Goal: Find specific page/section: Find specific page/section

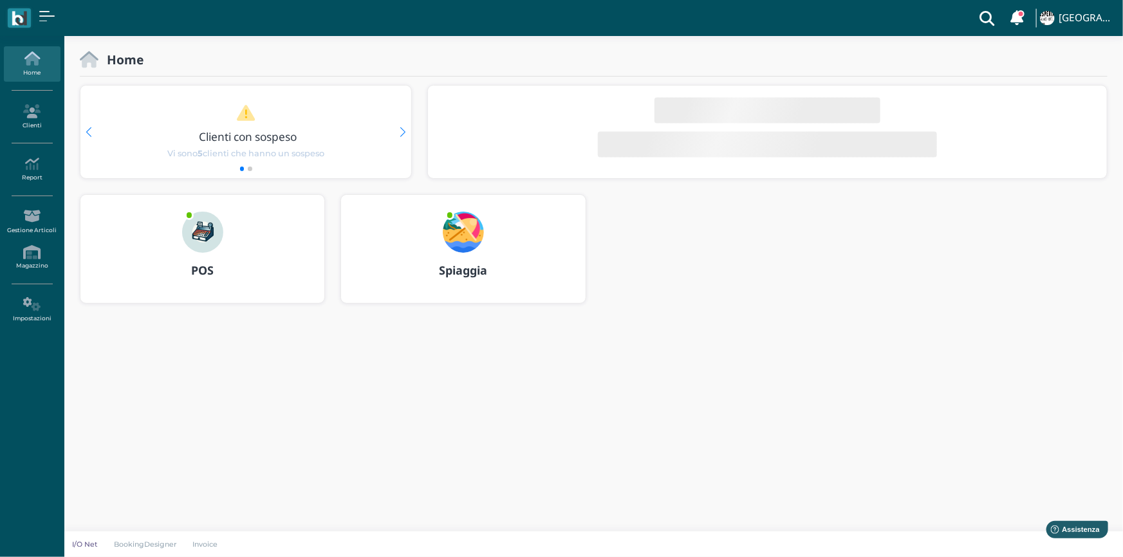
click at [465, 273] on b "Spiaggia" at bounding box center [463, 269] width 48 height 15
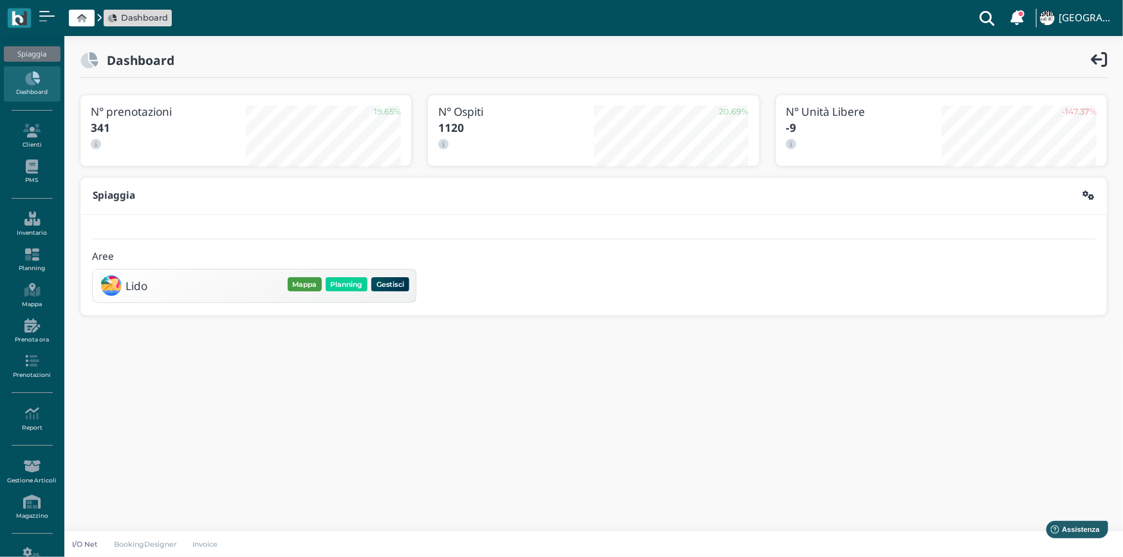
click at [307, 280] on button "Mappa" at bounding box center [305, 284] width 34 height 14
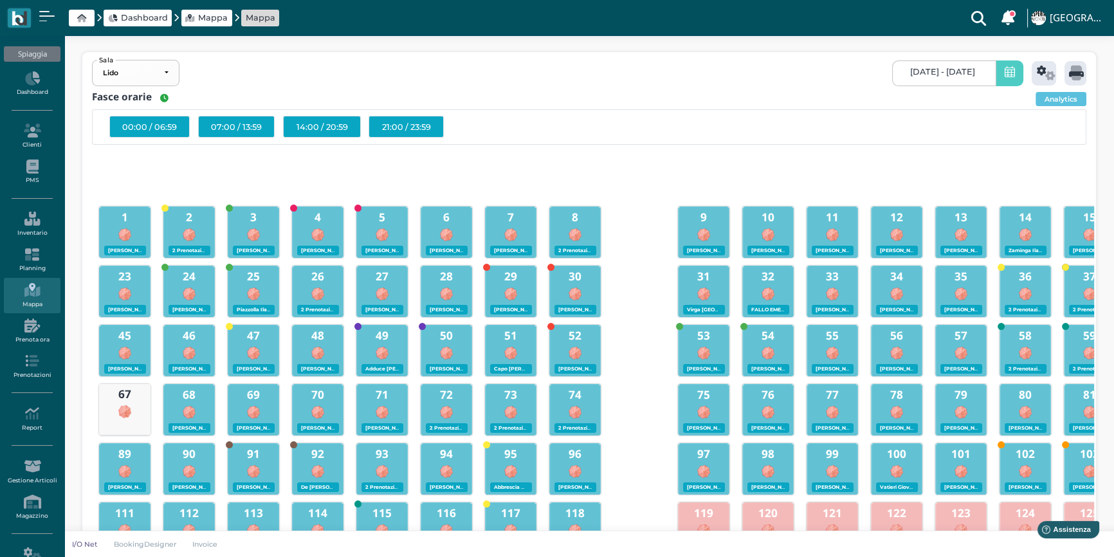
click at [1010, 76] on icon at bounding box center [1010, 73] width 10 height 14
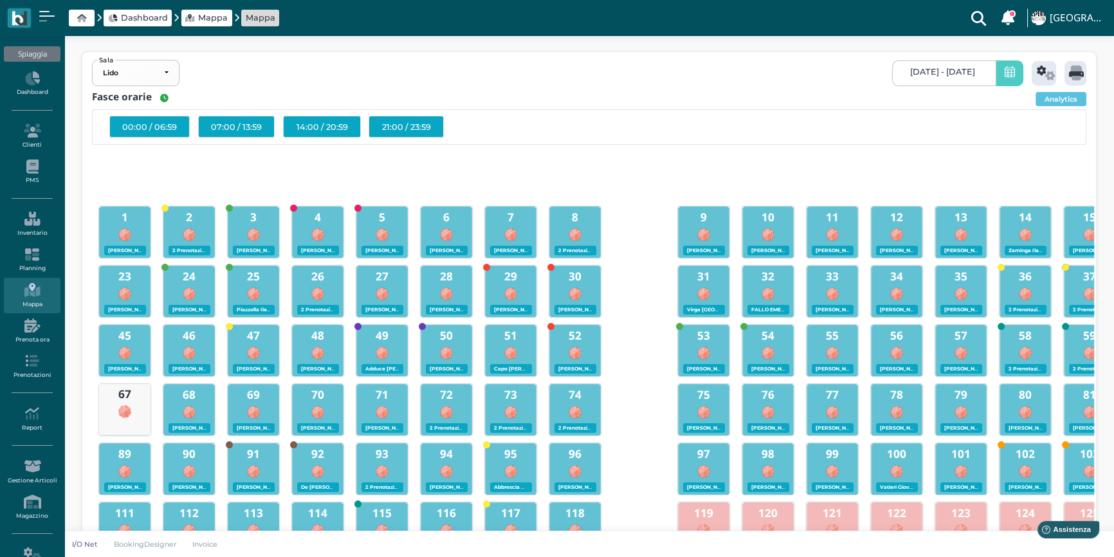
click at [998, 77] on span at bounding box center [1010, 73] width 28 height 26
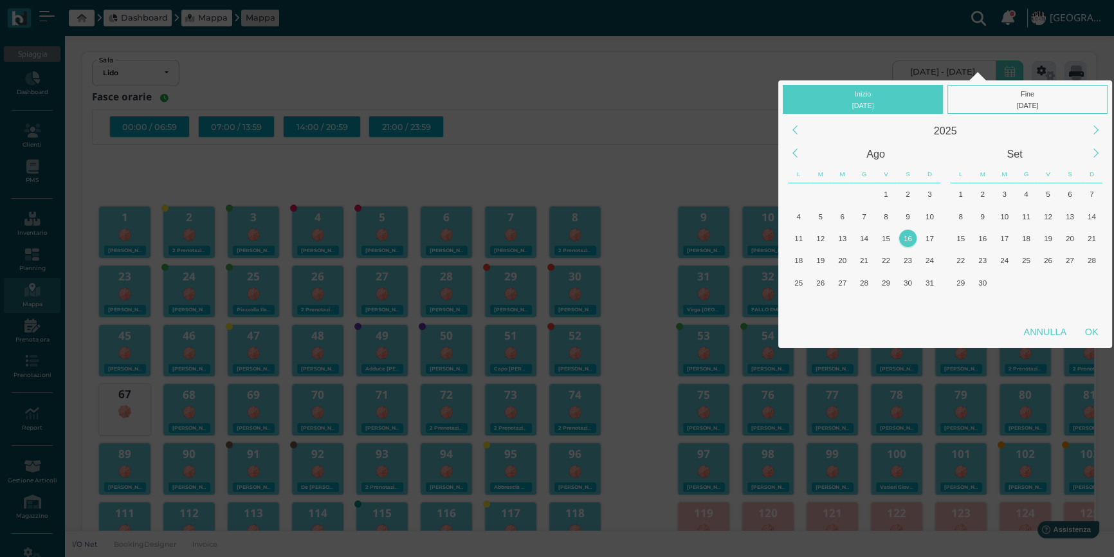
click at [906, 232] on div "16" at bounding box center [907, 238] width 17 height 17
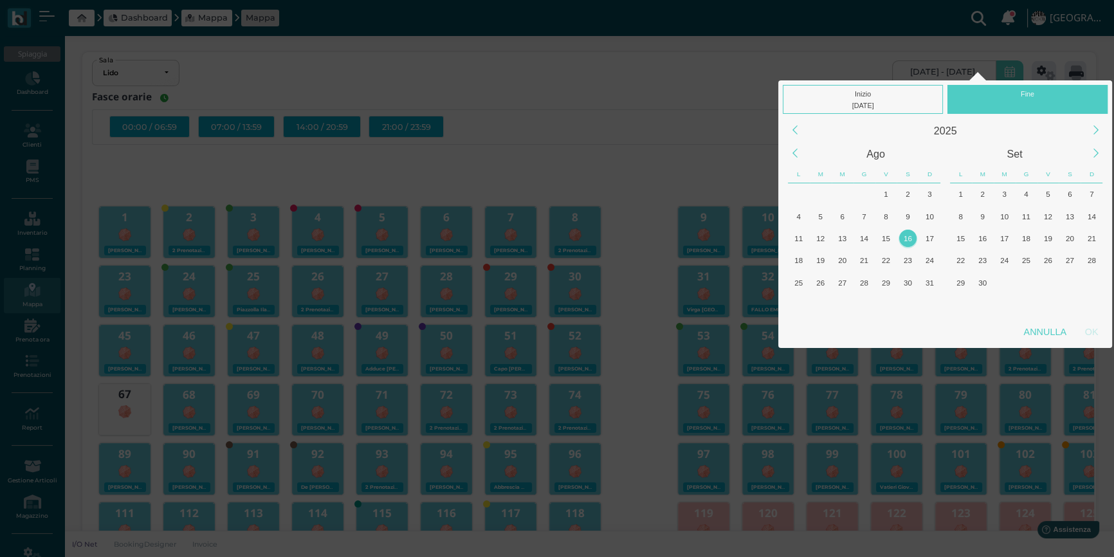
click at [906, 232] on div "16" at bounding box center [907, 238] width 17 height 17
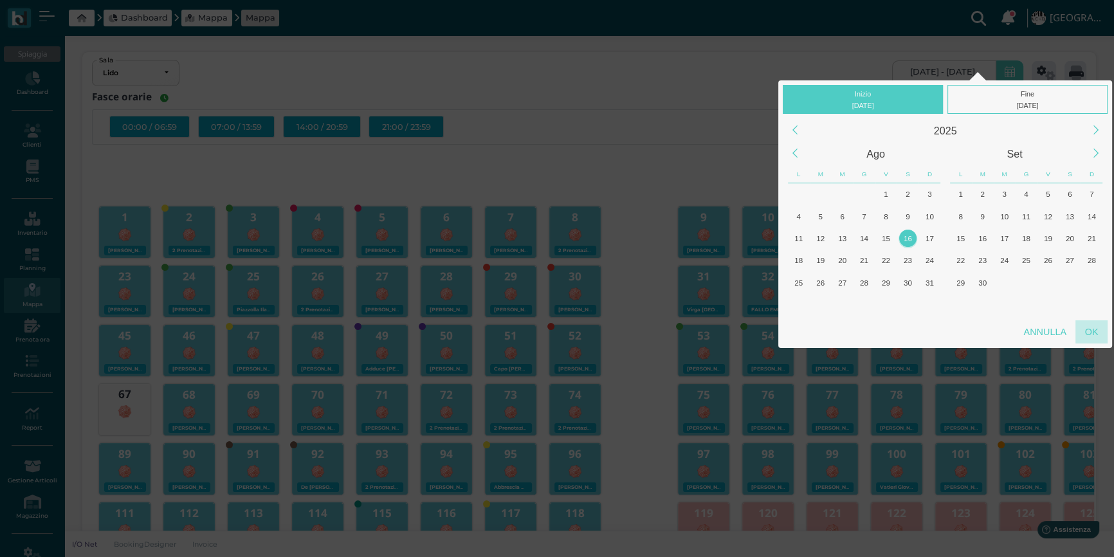
click at [1093, 329] on div "OK" at bounding box center [1092, 331] width 32 height 23
type input "[DATE] - [DATE]"
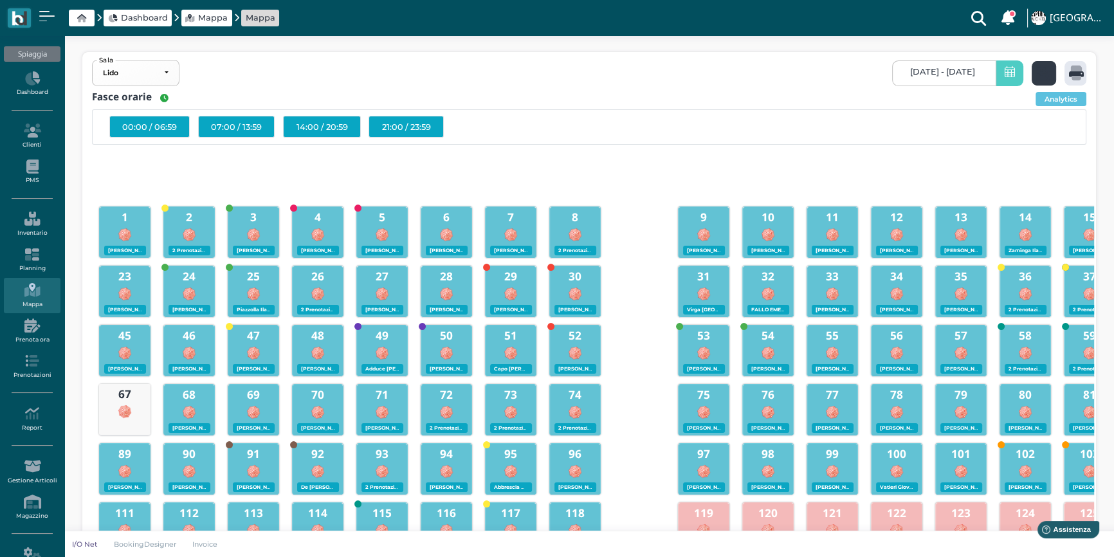
click at [1044, 76] on icon at bounding box center [1046, 73] width 19 height 15
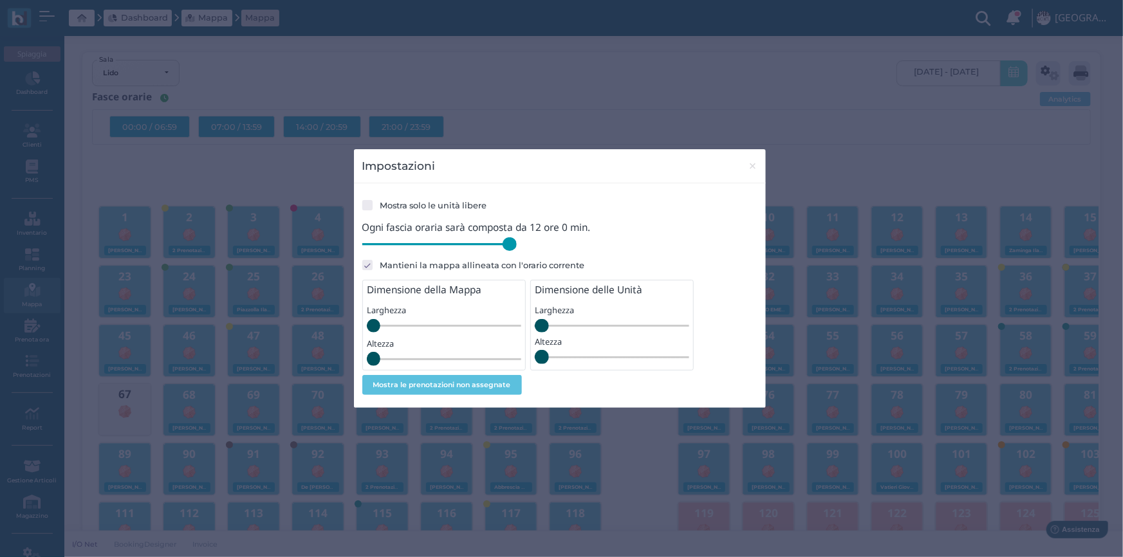
drag, startPoint x: 455, startPoint y: 247, endPoint x: 537, endPoint y: 245, distance: 82.4
type input "720"
click at [517, 245] on input "range" at bounding box center [439, 244] width 154 height 14
click at [750, 167] on span "×" at bounding box center [753, 166] width 10 height 17
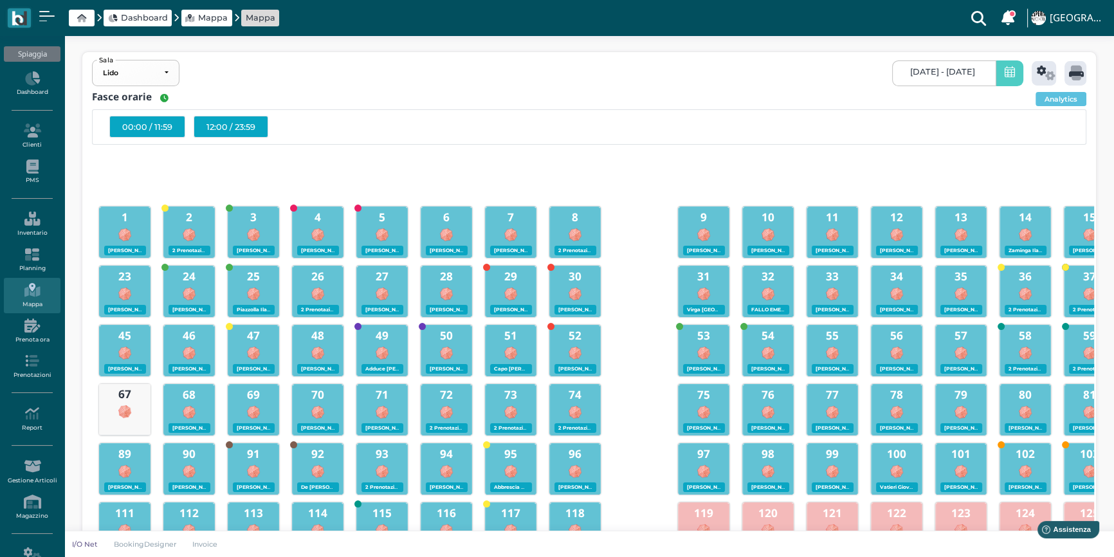
click at [232, 127] on div "12:00 / 23:59" at bounding box center [231, 127] width 75 height 22
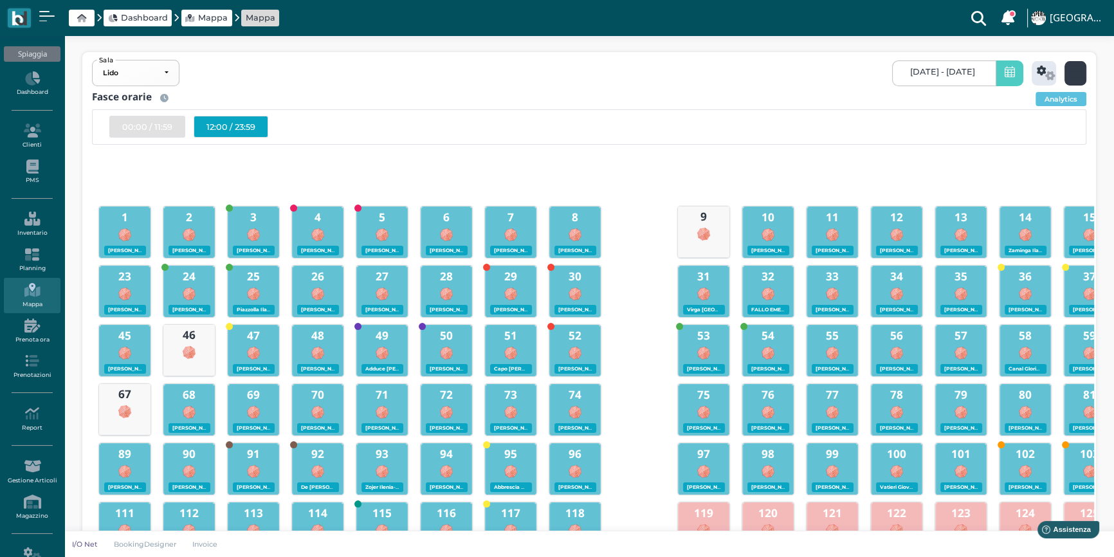
click at [1078, 71] on icon at bounding box center [1076, 73] width 15 height 15
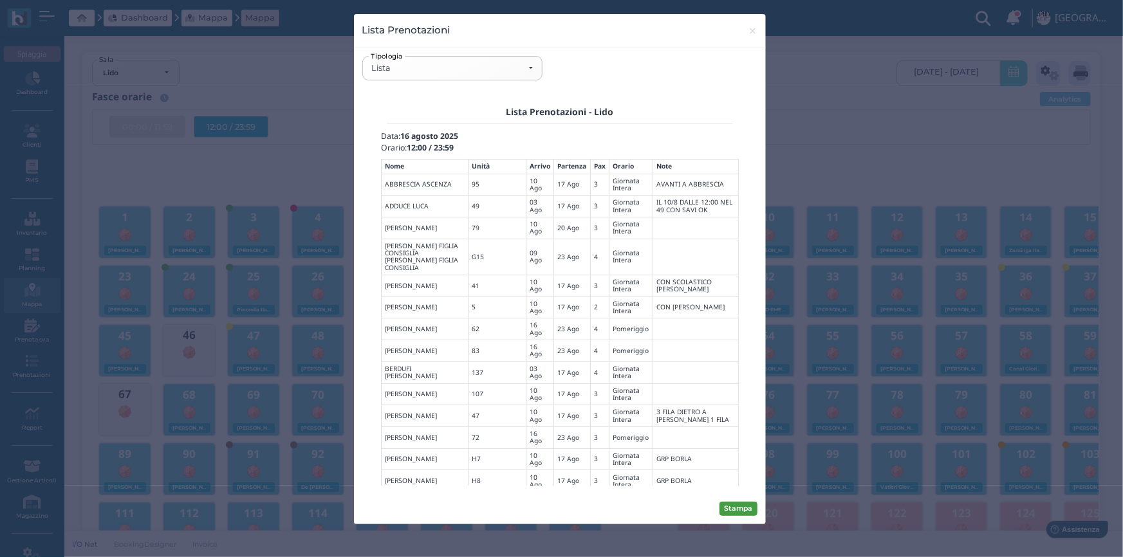
click at [742, 510] on button "Stampa" at bounding box center [738, 509] width 38 height 14
click at [528, 70] on div "Lista" at bounding box center [451, 68] width 161 height 10
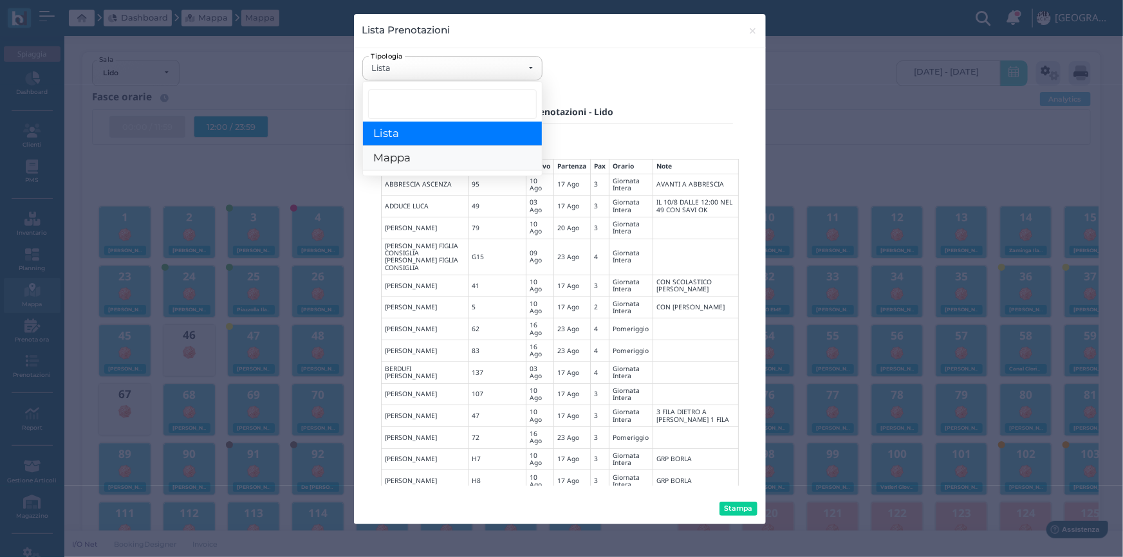
click at [412, 159] on link "Mappa" at bounding box center [452, 159] width 179 height 24
select select "map"
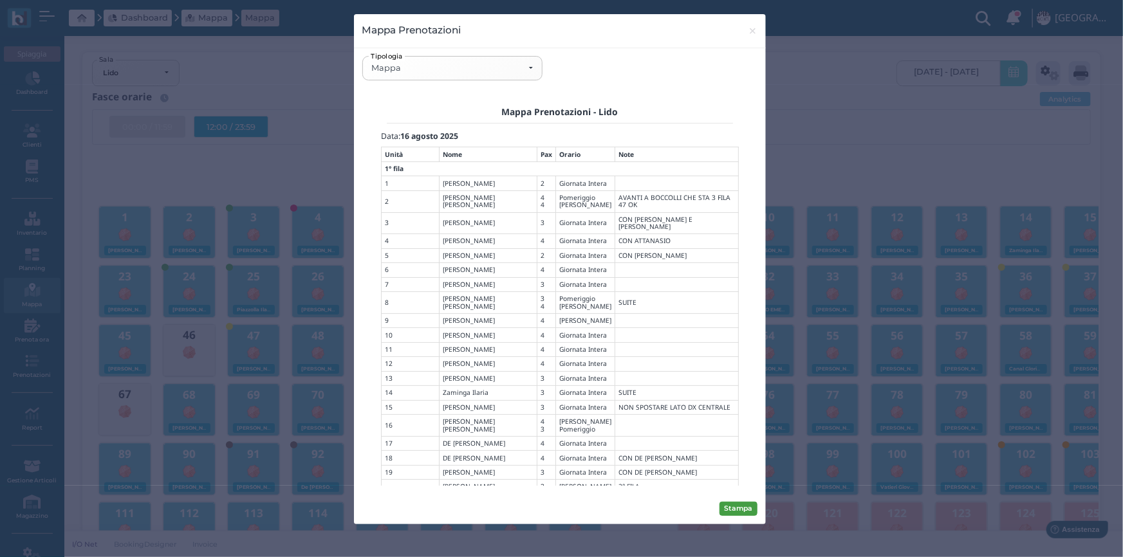
click at [734, 503] on button "Stampa" at bounding box center [738, 509] width 38 height 14
click at [759, 32] on button "× close" at bounding box center [752, 30] width 26 height 33
